Goal: Information Seeking & Learning: Learn about a topic

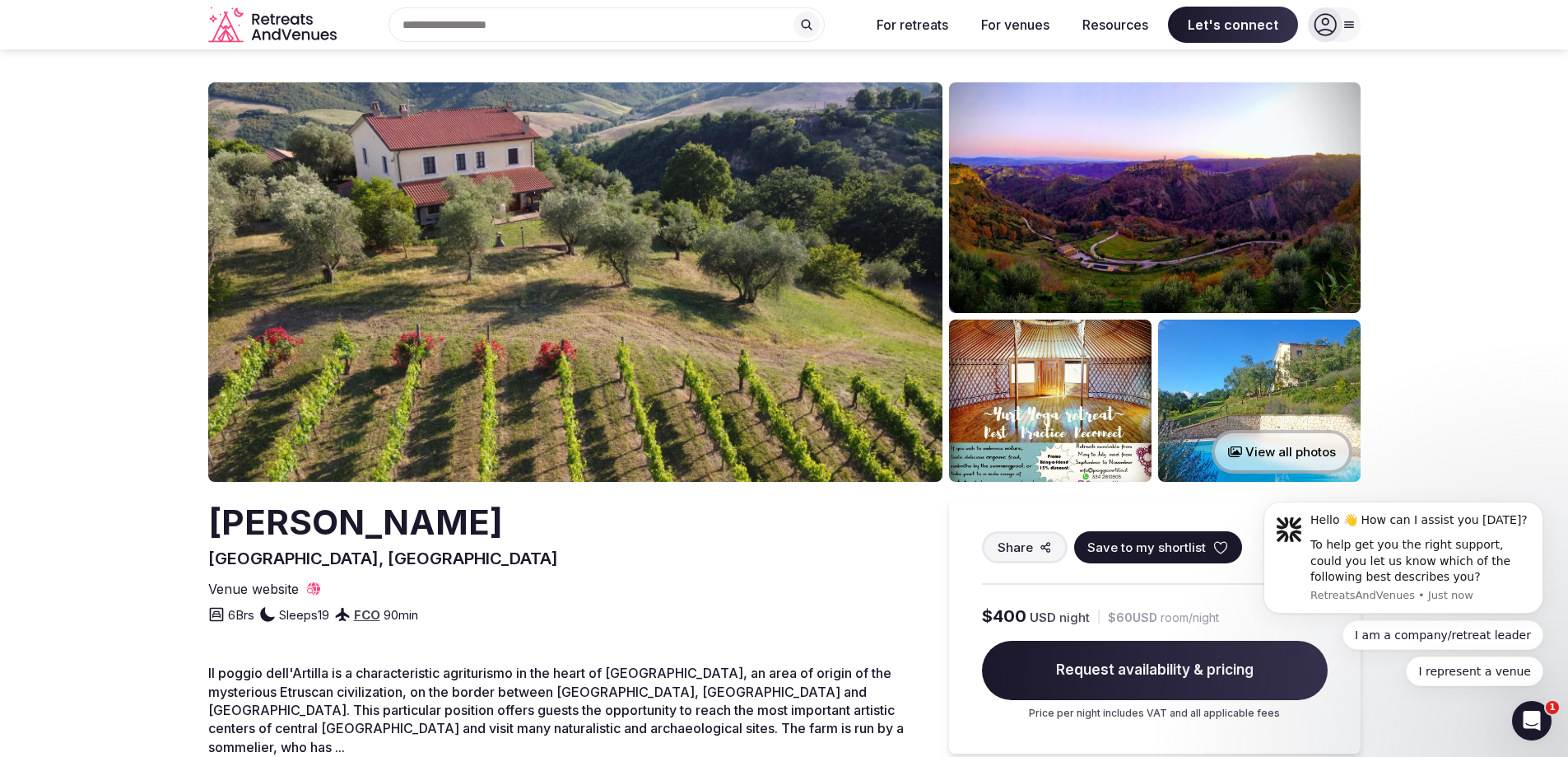
click at [1347, 26] on icon at bounding box center [1349, 25] width 13 height 13
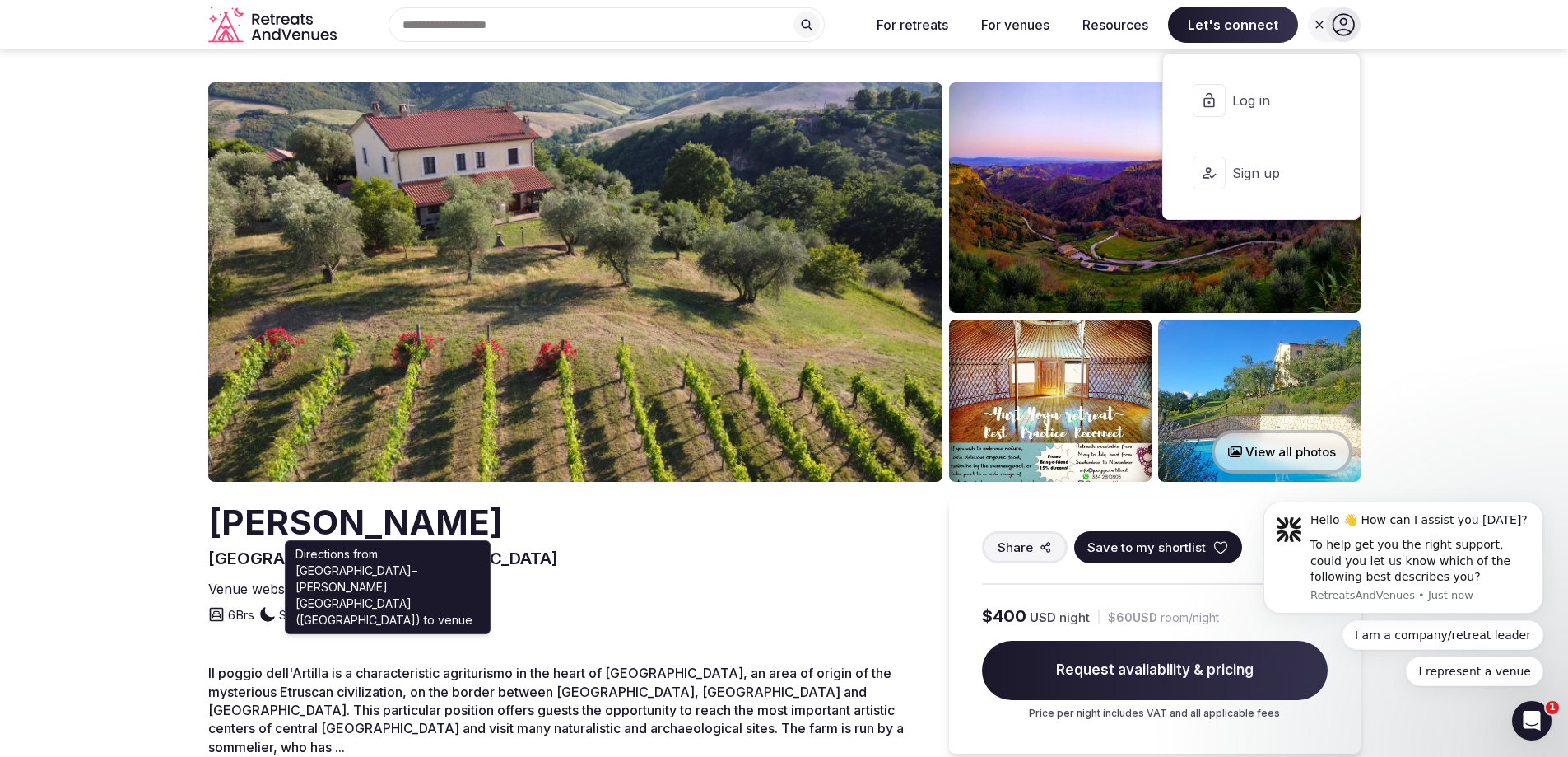
drag, startPoint x: 391, startPoint y: 618, endPoint x: 538, endPoint y: 616, distance: 147.0
click at [538, 616] on div "6 Brs Sleeps 19 FCO 90 min" at bounding box center [568, 611] width 721 height 27
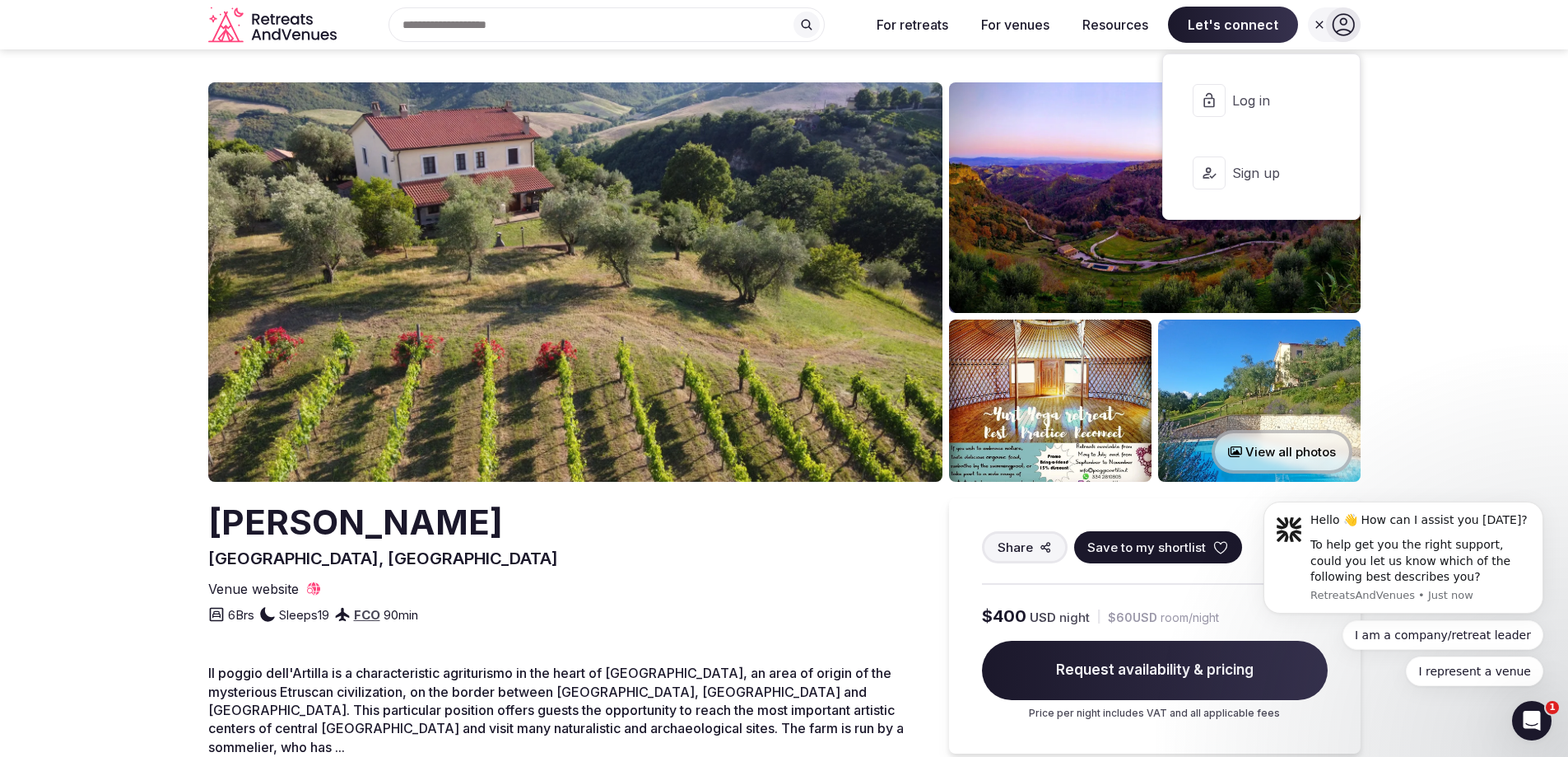
click at [547, 605] on div "6 Brs Sleeps 19 FCO 90 min" at bounding box center [568, 611] width 721 height 27
click at [1262, 451] on button "View all photos" at bounding box center [1281, 451] width 141 height 43
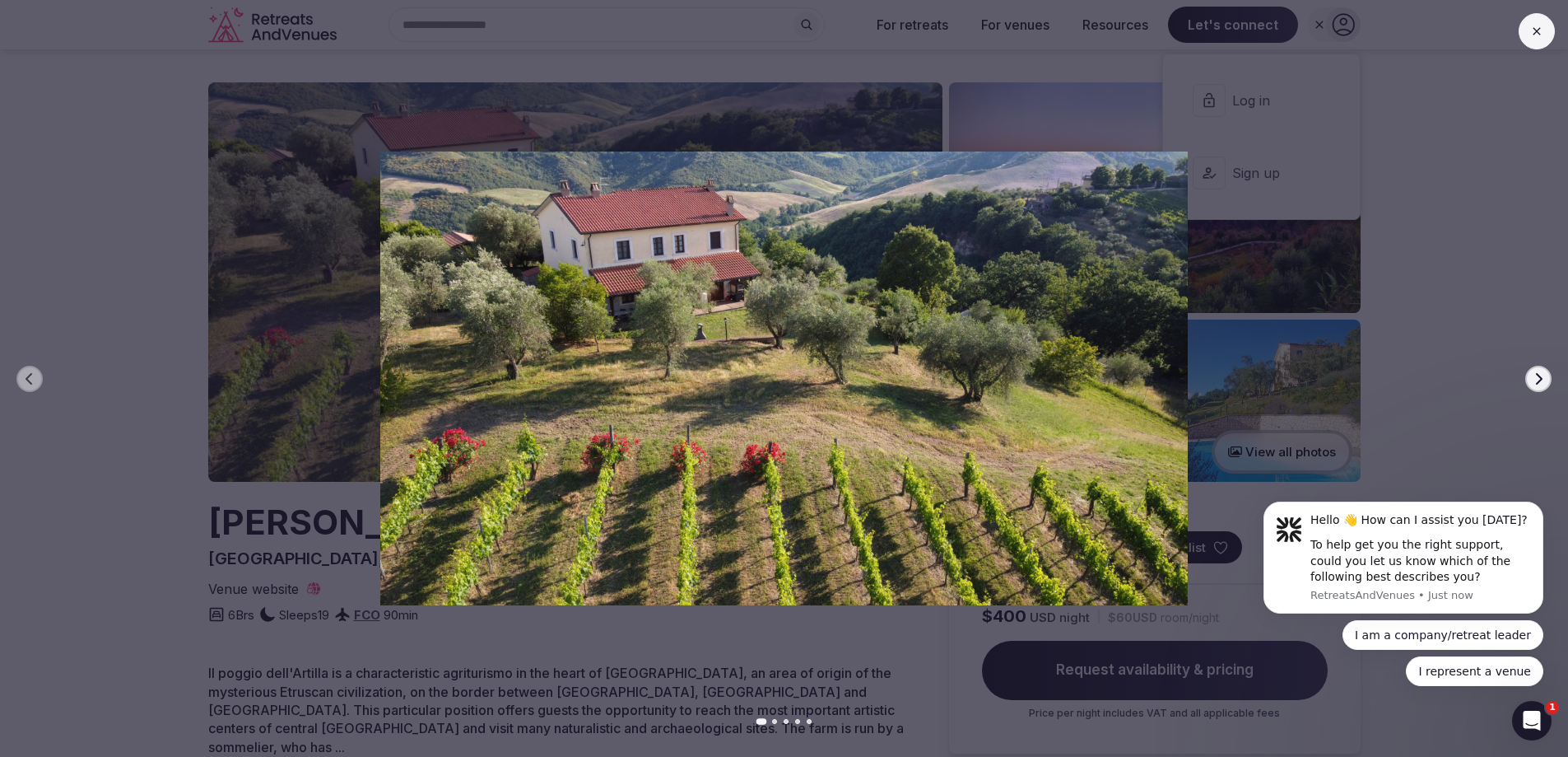
click at [1544, 380] on icon "button" at bounding box center [1538, 379] width 13 height 13
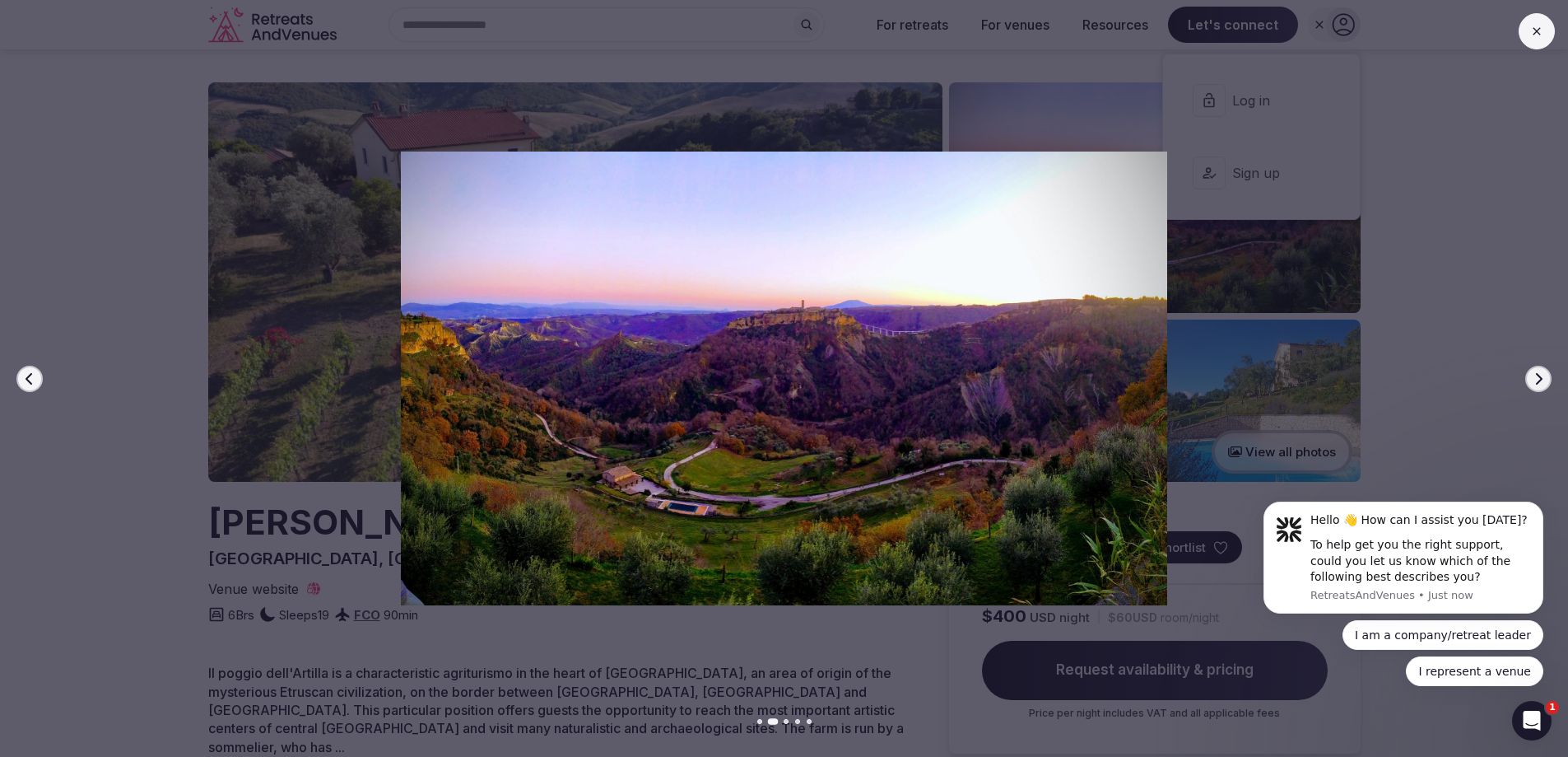
click at [1544, 380] on icon "button" at bounding box center [1538, 379] width 13 height 13
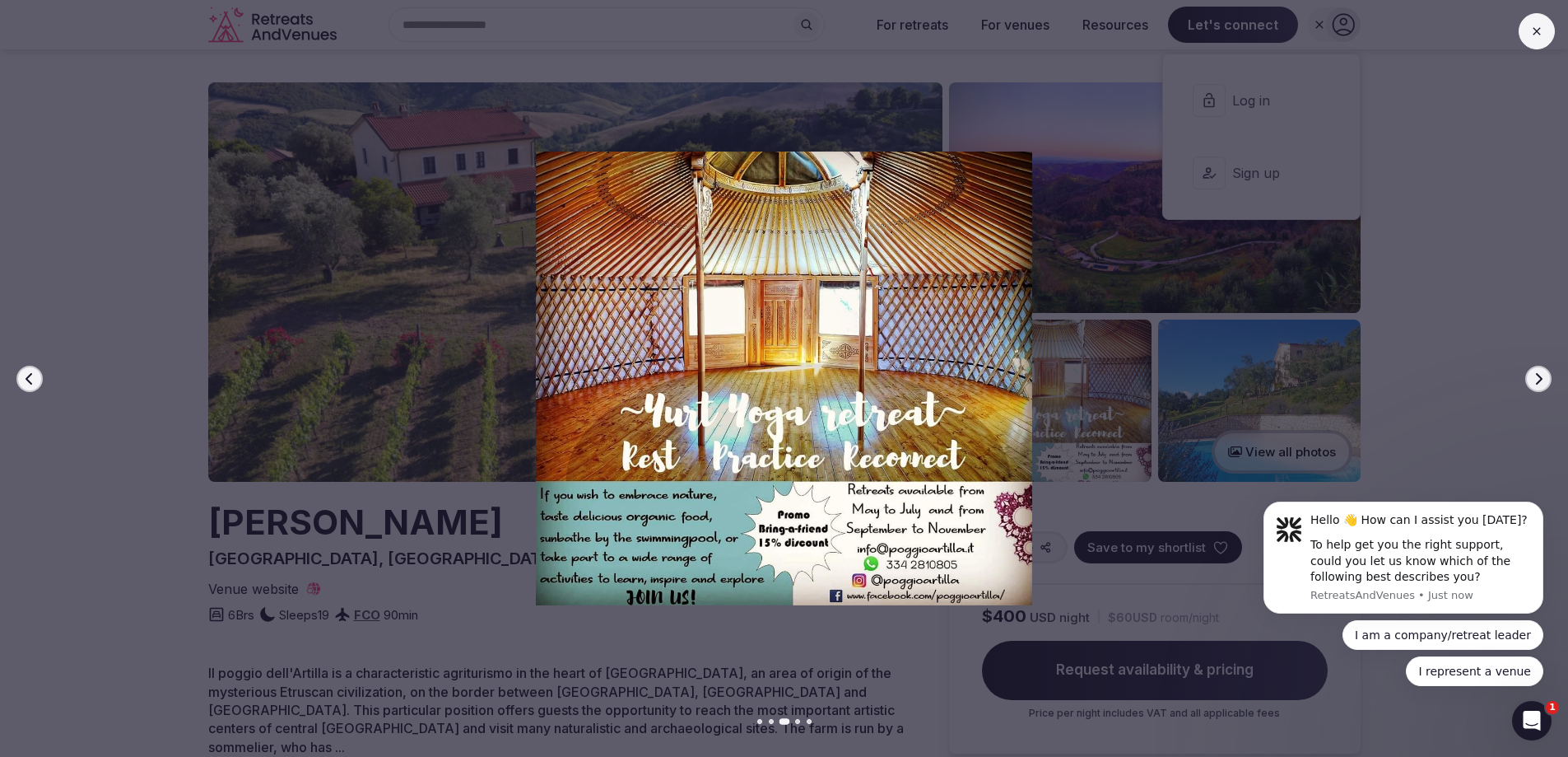
click at [1544, 380] on icon "button" at bounding box center [1538, 379] width 13 height 13
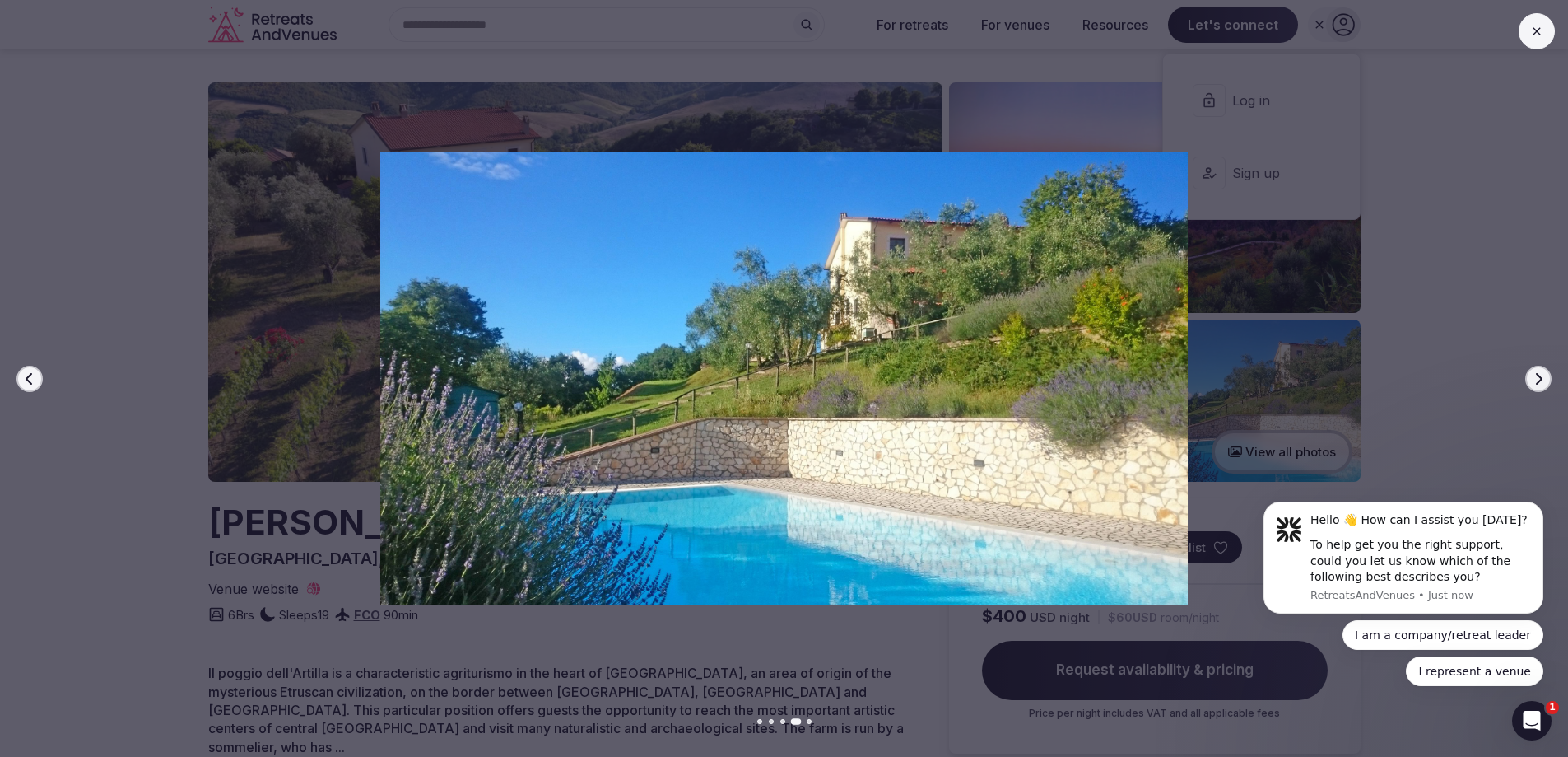
click at [1544, 380] on icon "button" at bounding box center [1538, 379] width 13 height 13
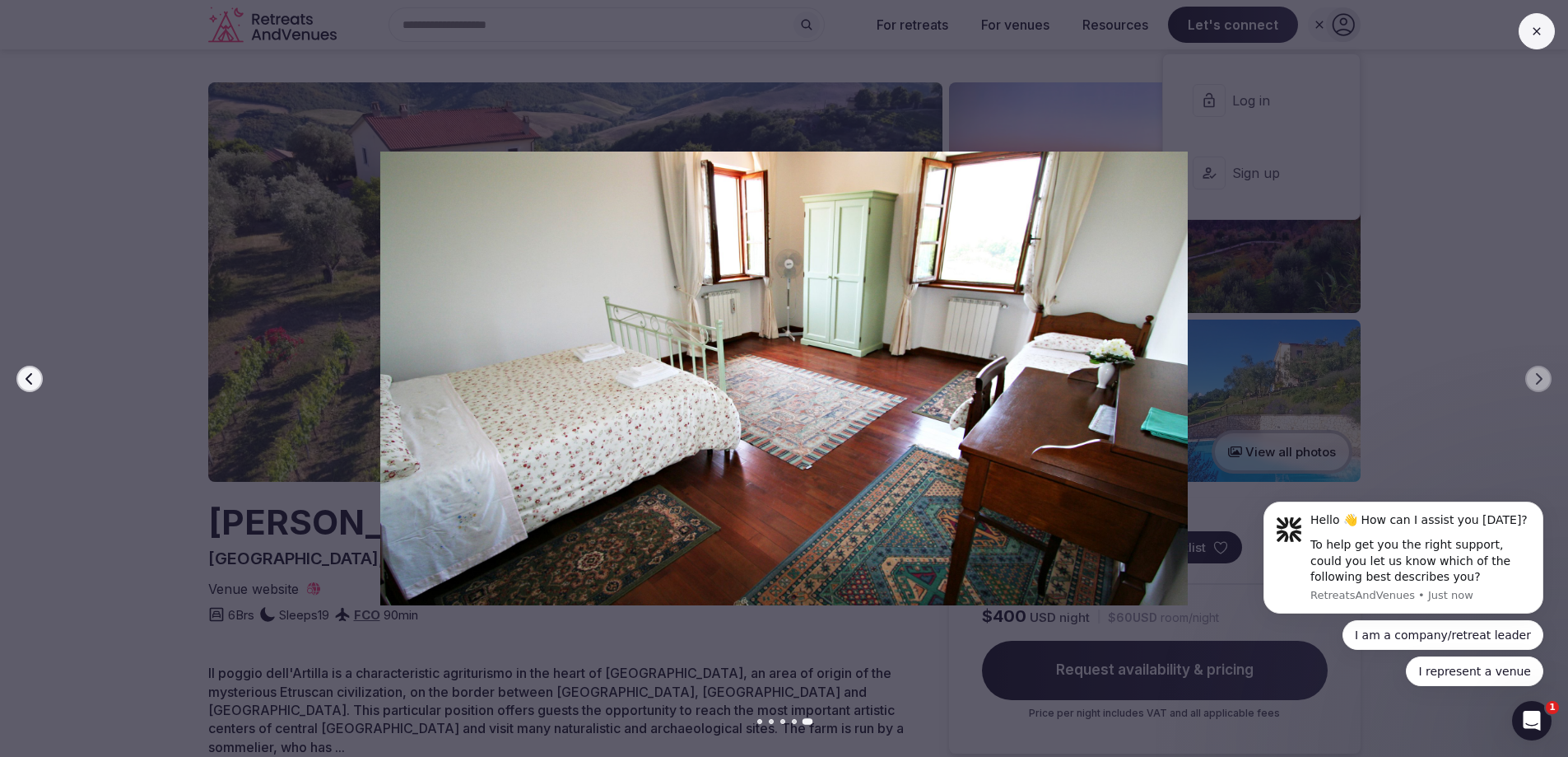
click at [1538, 34] on icon at bounding box center [1536, 32] width 13 height 13
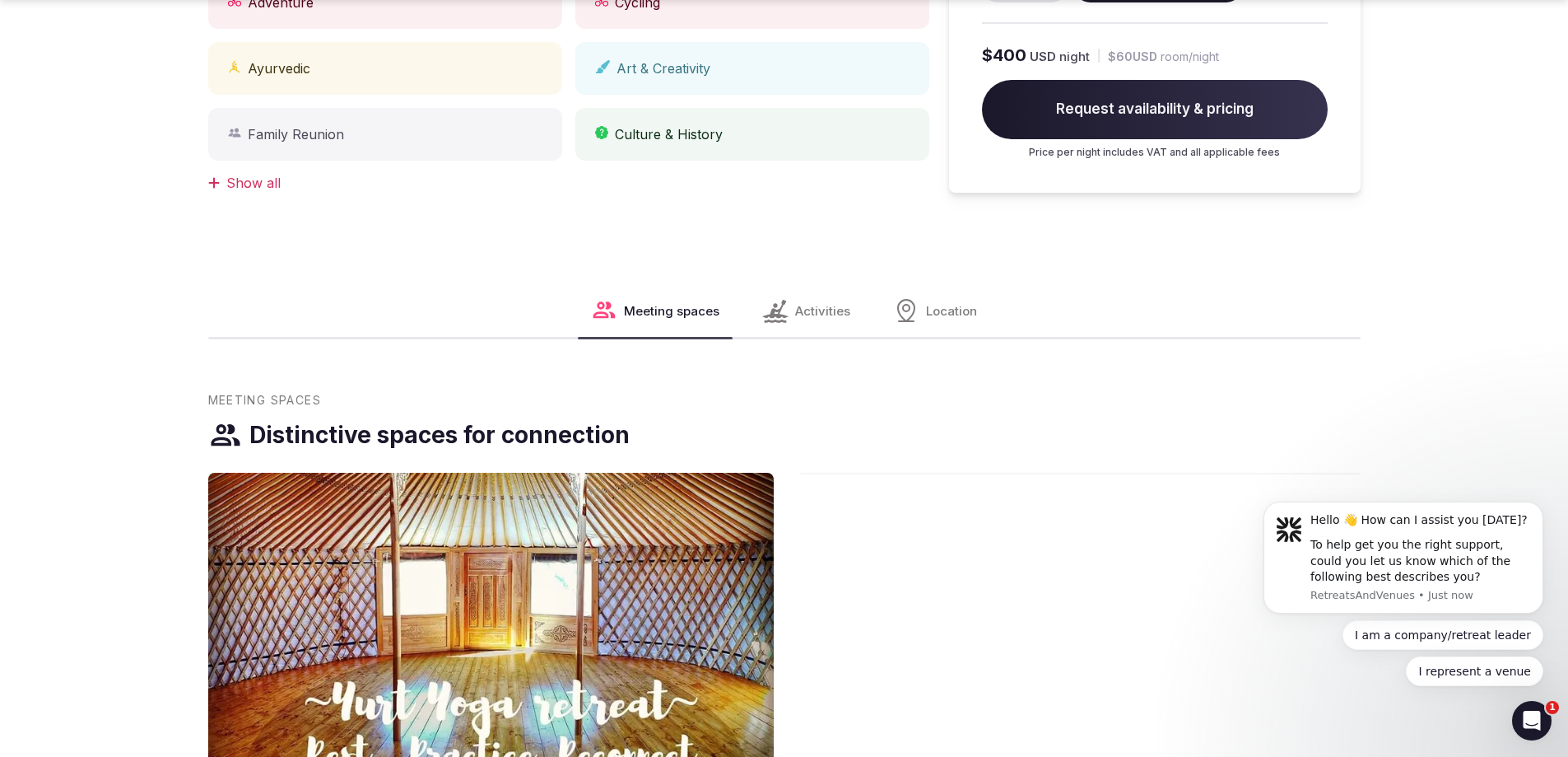
scroll to position [906, 0]
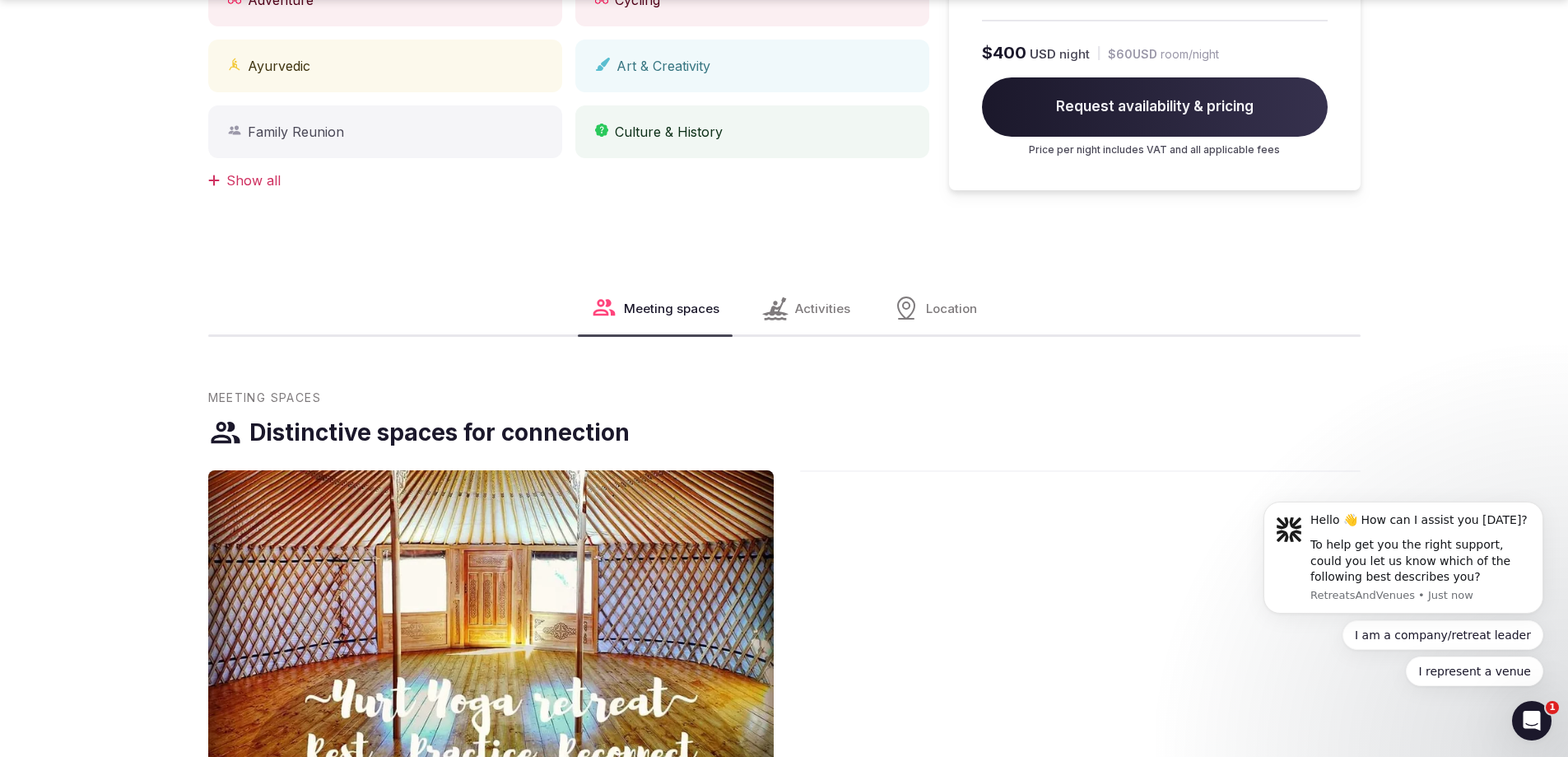
click at [945, 300] on span "Location" at bounding box center [950, 308] width 51 height 17
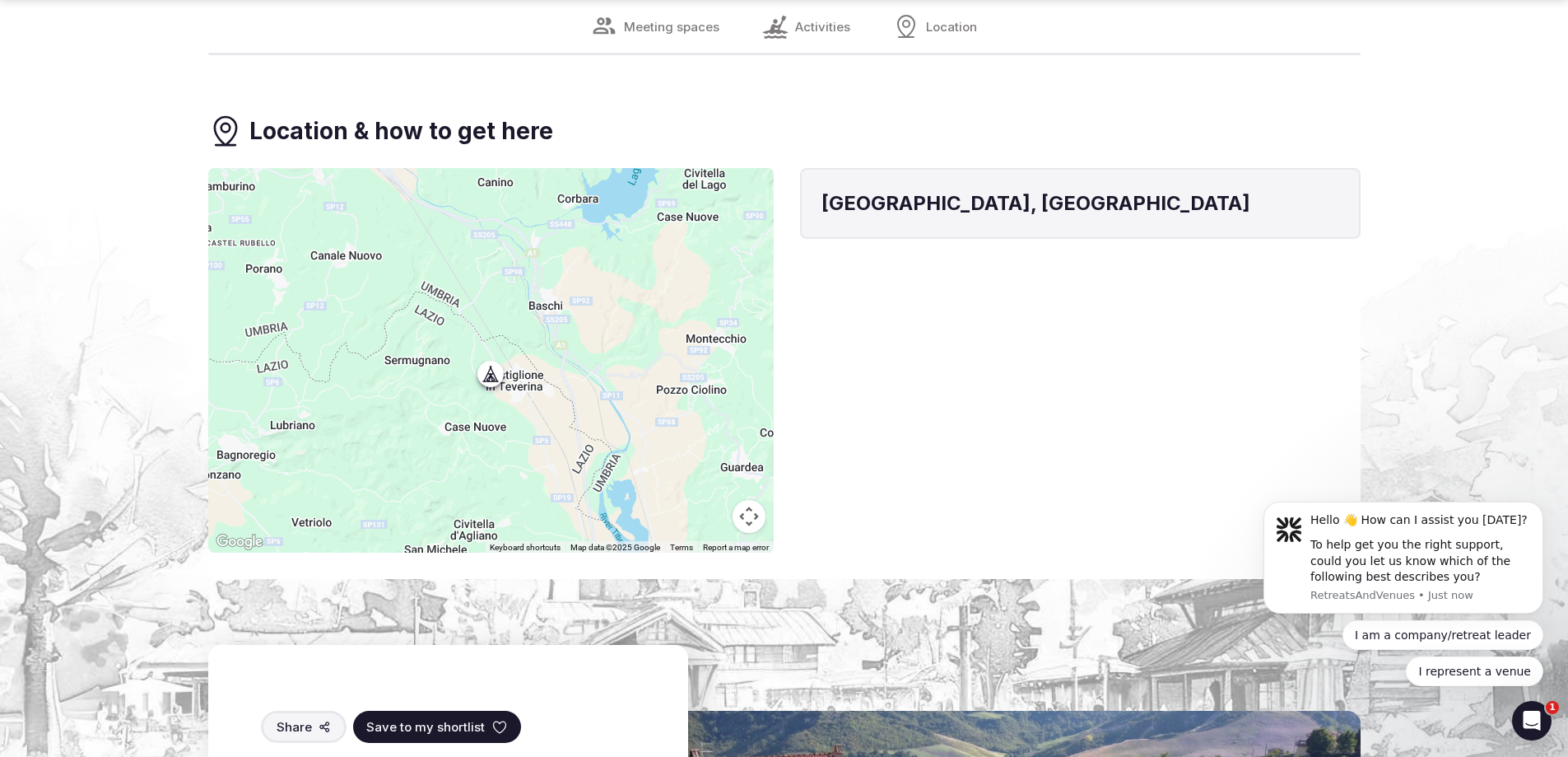
scroll to position [2064, 0]
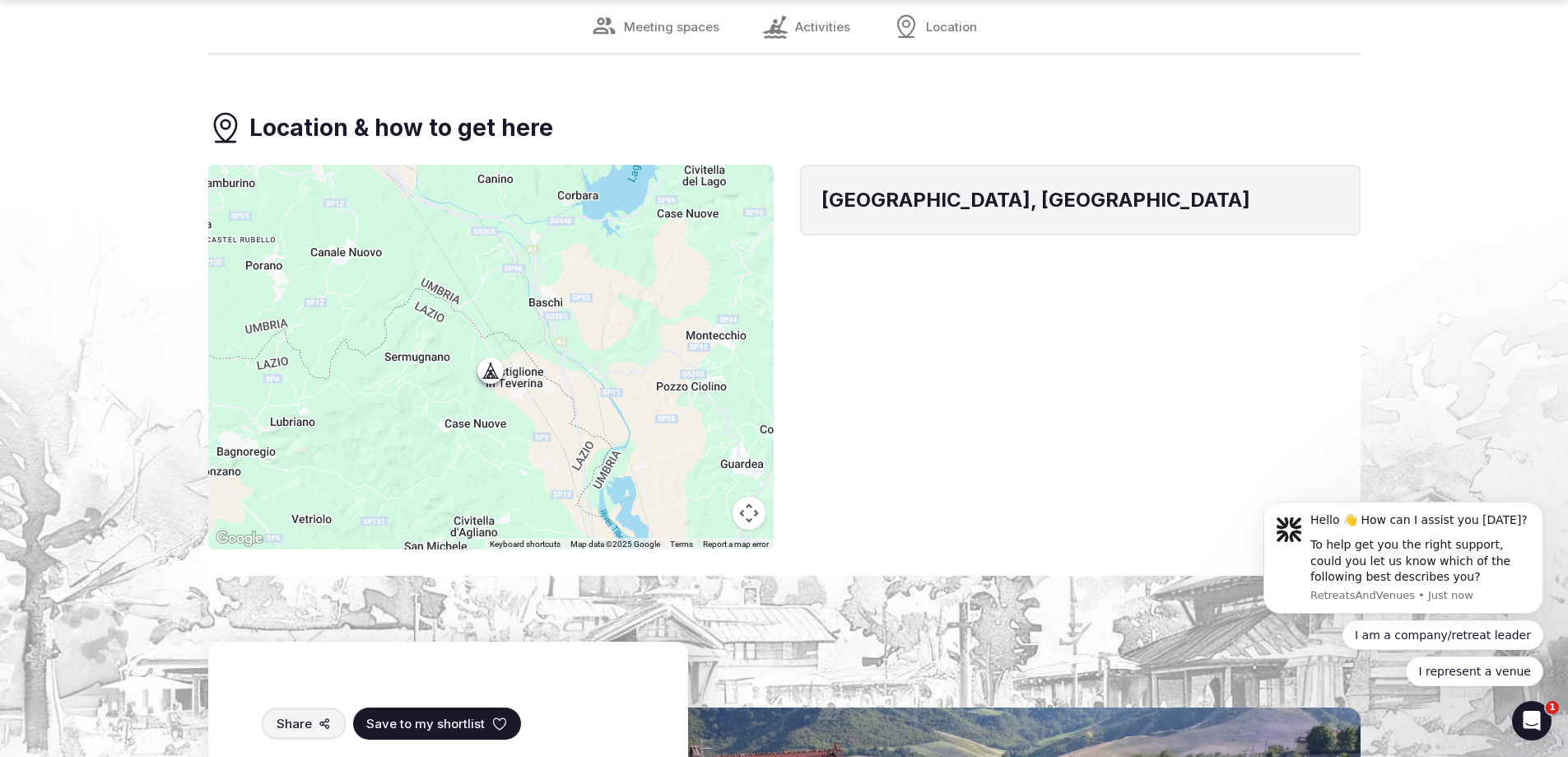
click at [509, 347] on div at bounding box center [490, 357] width 565 height 385
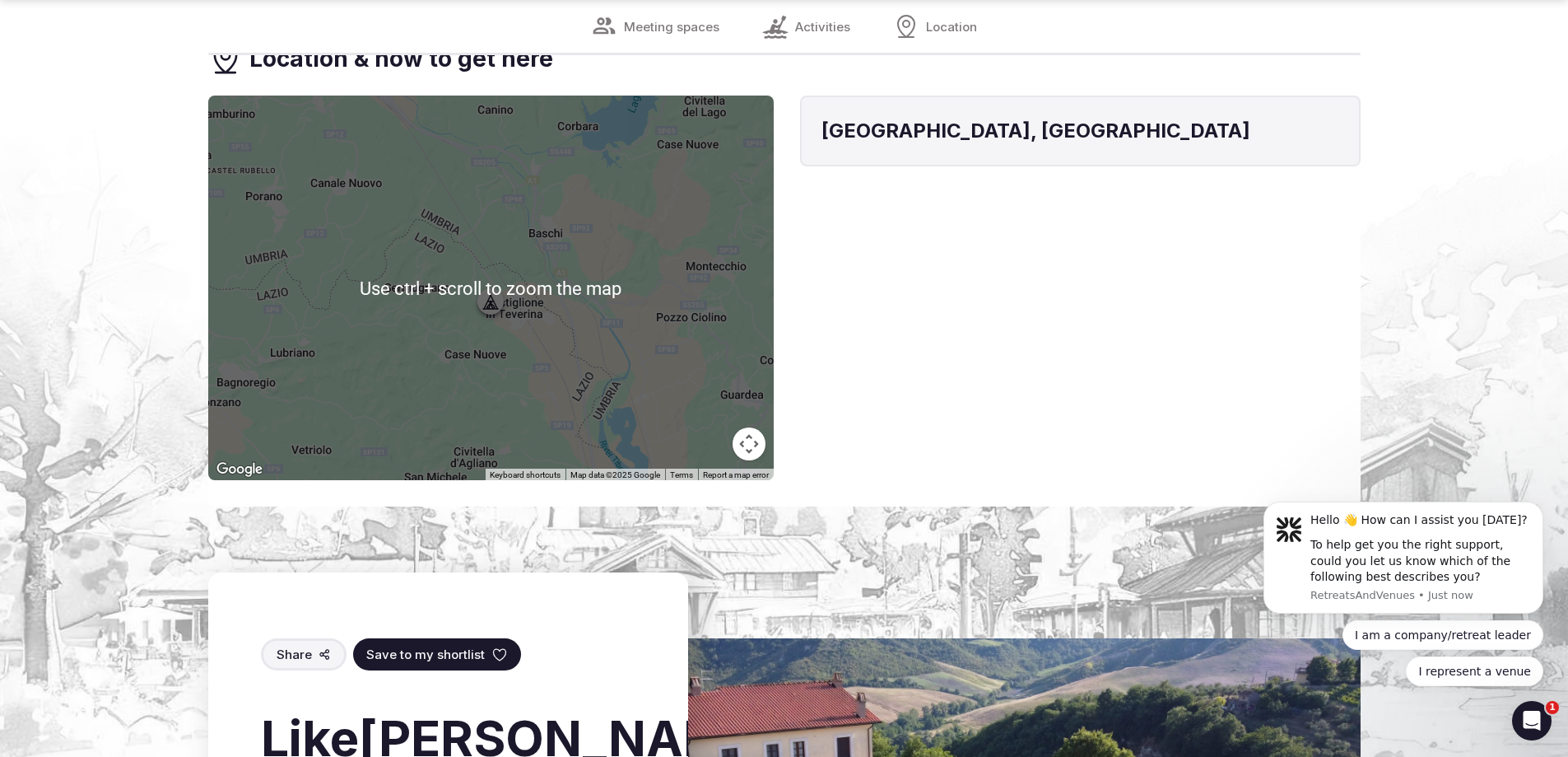
scroll to position [2147, 0]
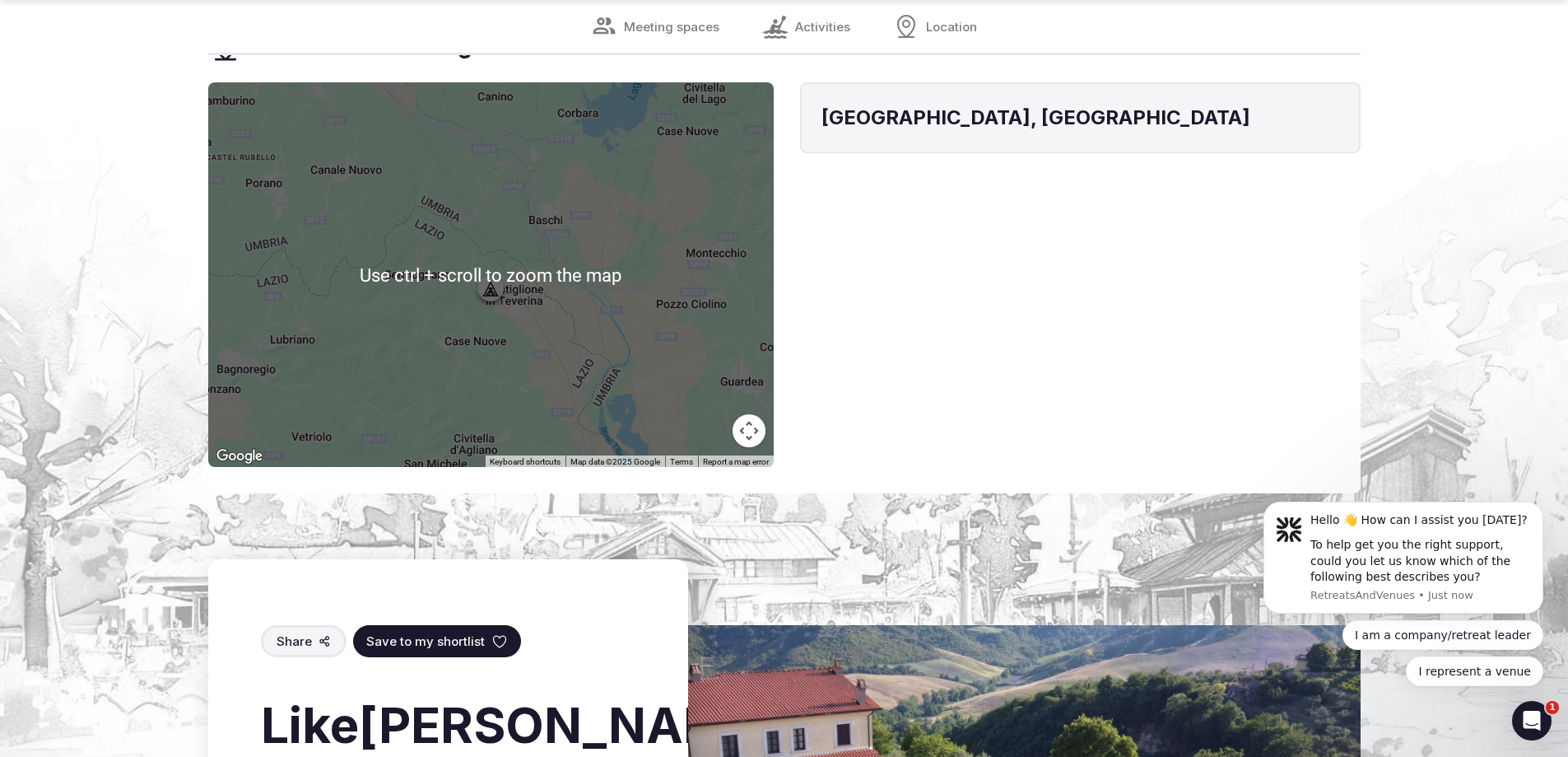
click at [582, 301] on div at bounding box center [490, 275] width 565 height 385
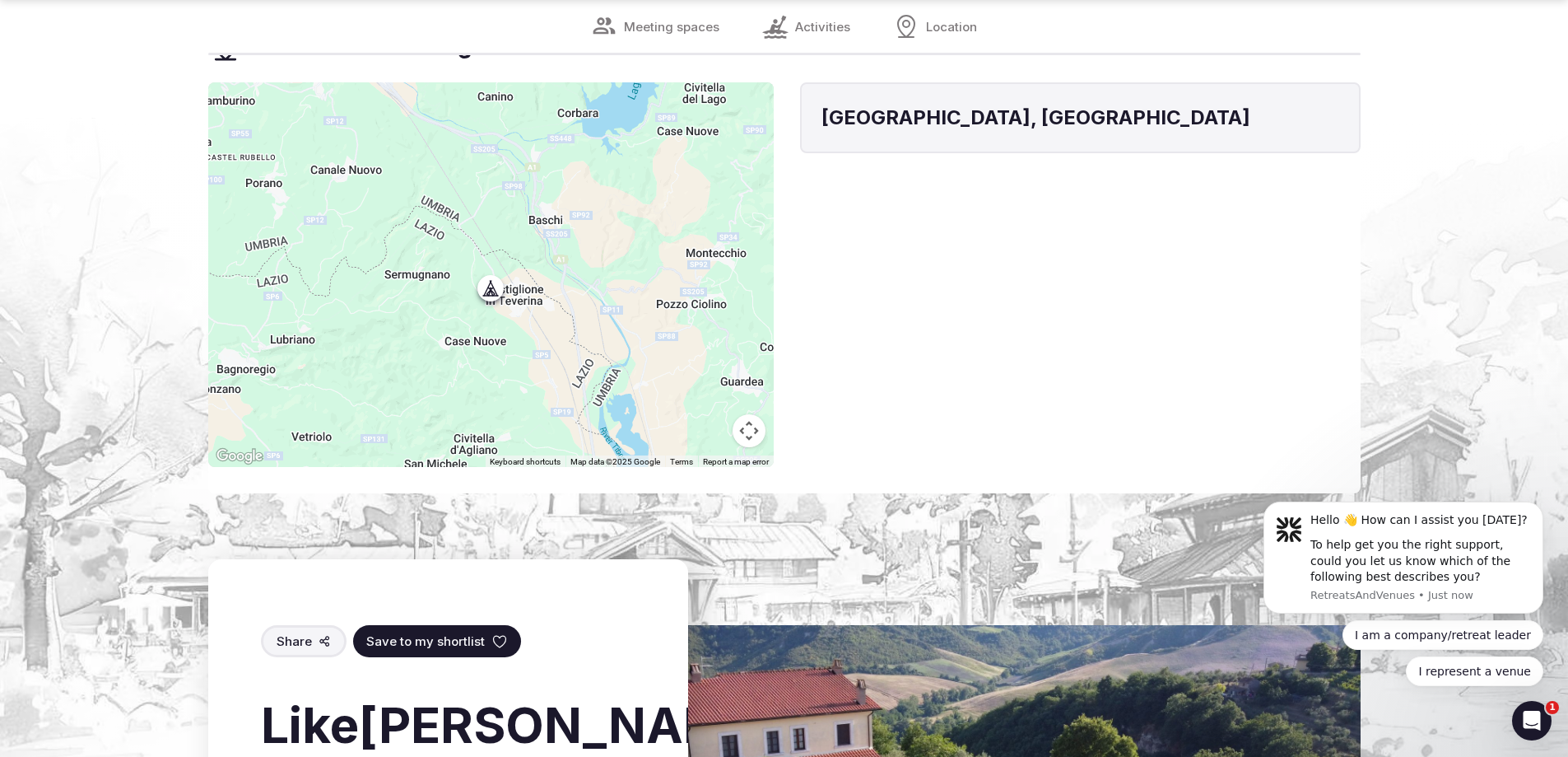
click at [519, 279] on div at bounding box center [490, 275] width 565 height 385
click at [521, 277] on div at bounding box center [490, 275] width 565 height 385
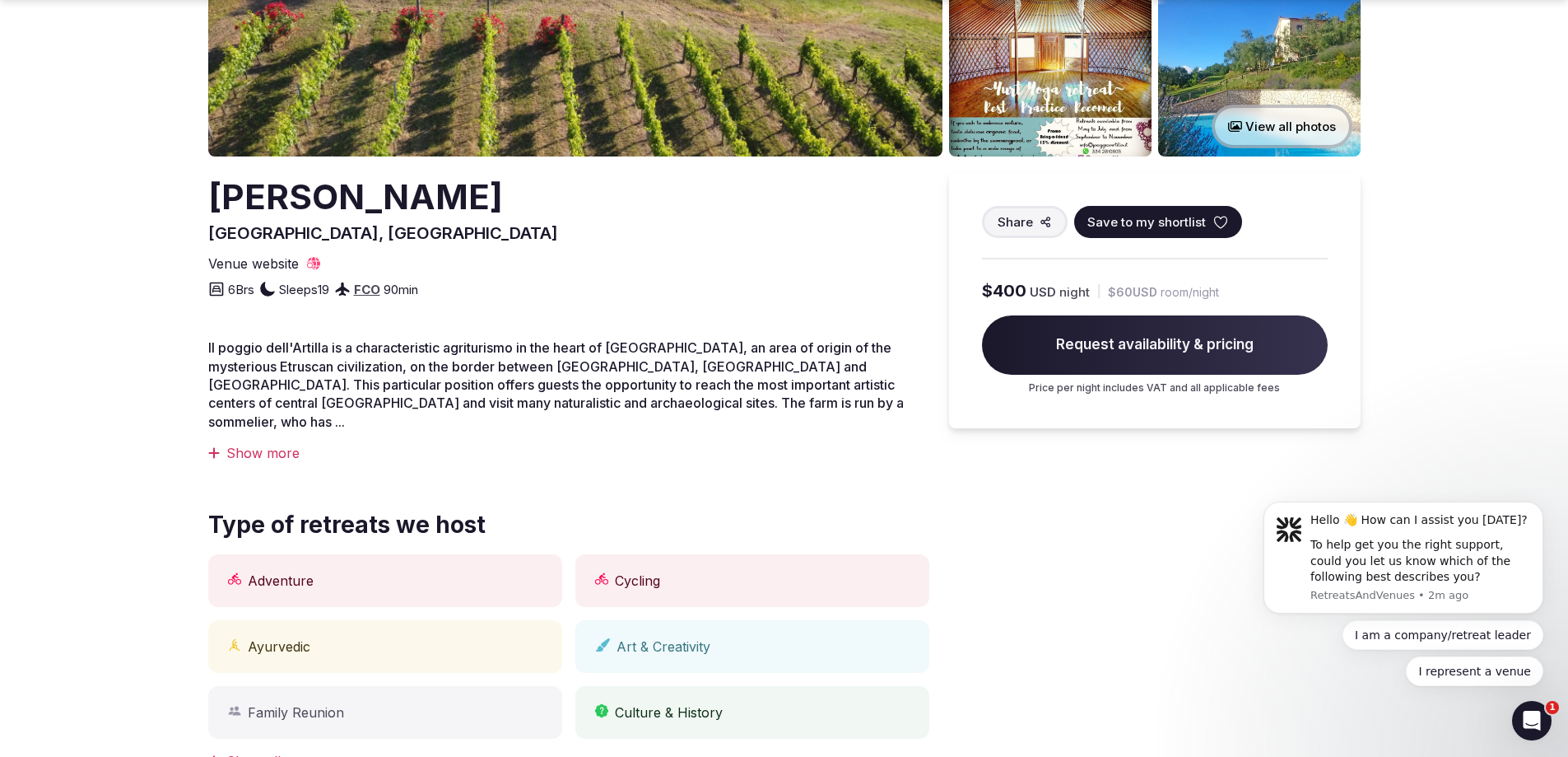
scroll to position [329, 0]
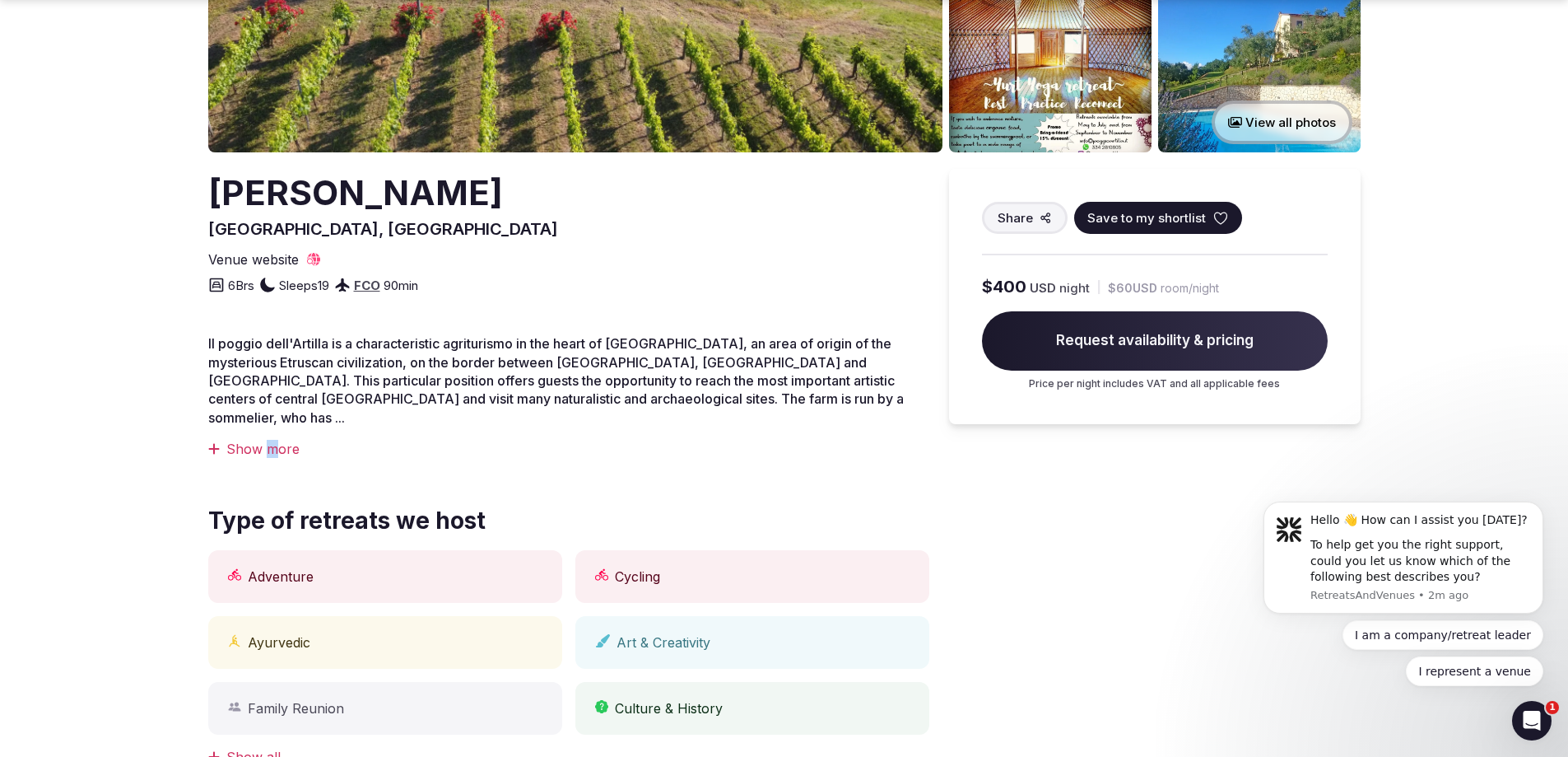
click at [269, 440] on div "Show more" at bounding box center [568, 449] width 721 height 18
